Goal: Transaction & Acquisition: Download file/media

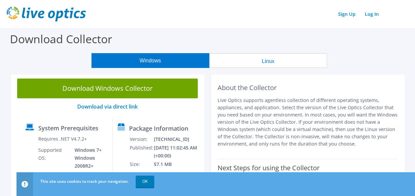
click at [270, 62] on button "Linux" at bounding box center [268, 60] width 118 height 15
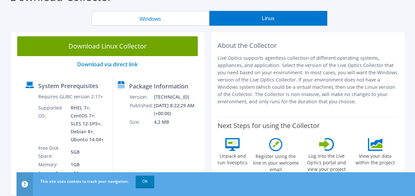
scroll to position [66, 0]
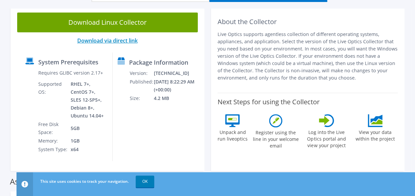
click at [115, 42] on link "Download via direct link" at bounding box center [107, 40] width 60 height 7
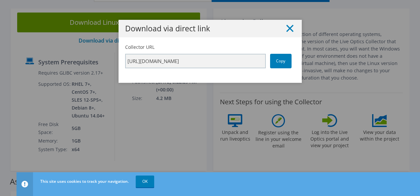
click at [288, 29] on line at bounding box center [290, 28] width 7 height 7
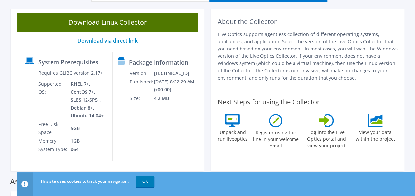
click at [120, 22] on link "Download Linux Collector" at bounding box center [107, 23] width 181 height 20
